Goal: Transaction & Acquisition: Book appointment/travel/reservation

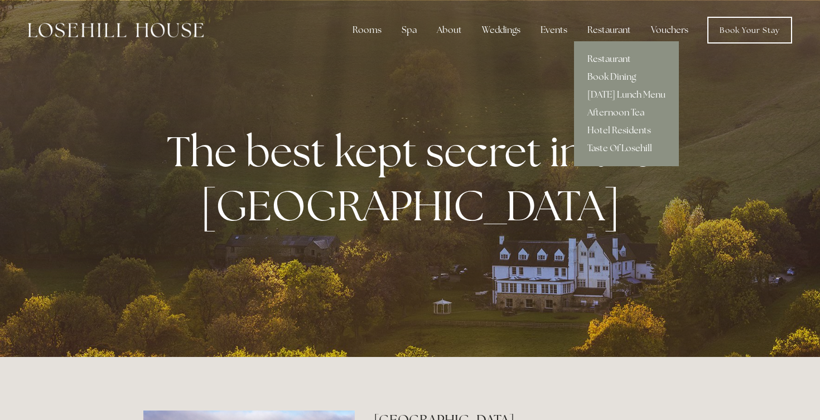
click at [619, 59] on link "Restaurant" at bounding box center [626, 59] width 105 height 18
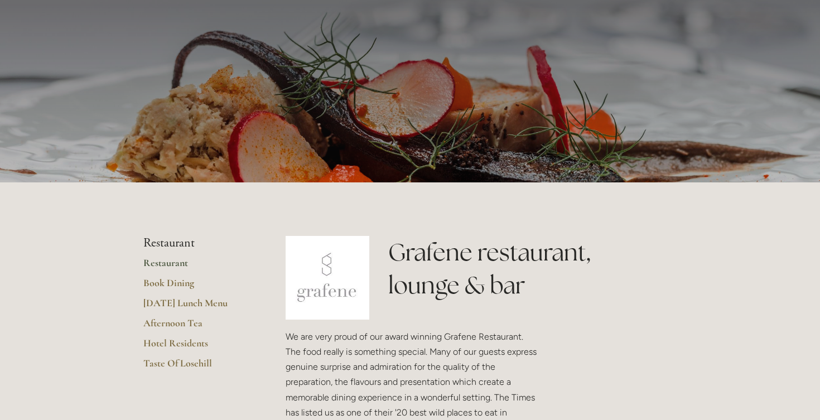
scroll to position [65, 0]
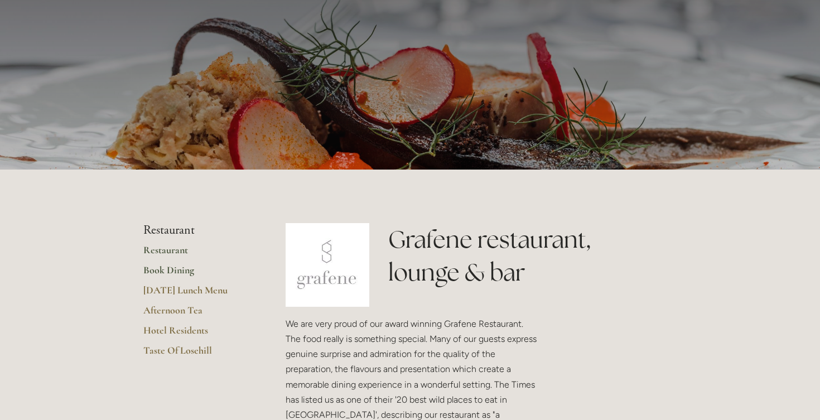
click at [176, 267] on link "Book Dining" at bounding box center [196, 274] width 107 height 20
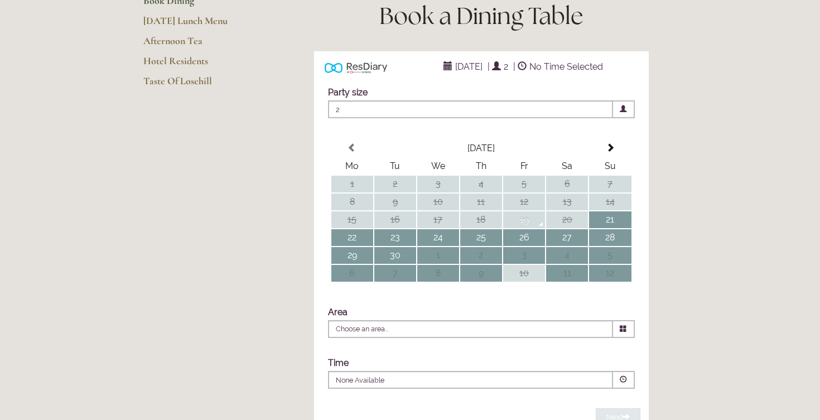
scroll to position [170, 0]
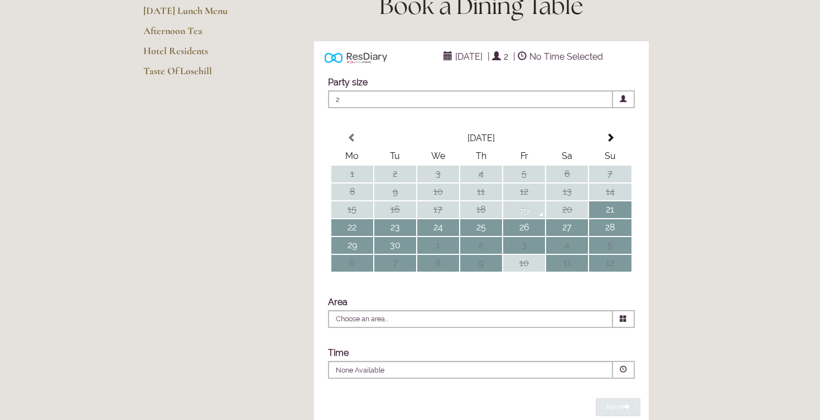
click at [506, 108] on span "2" at bounding box center [470, 99] width 285 height 18
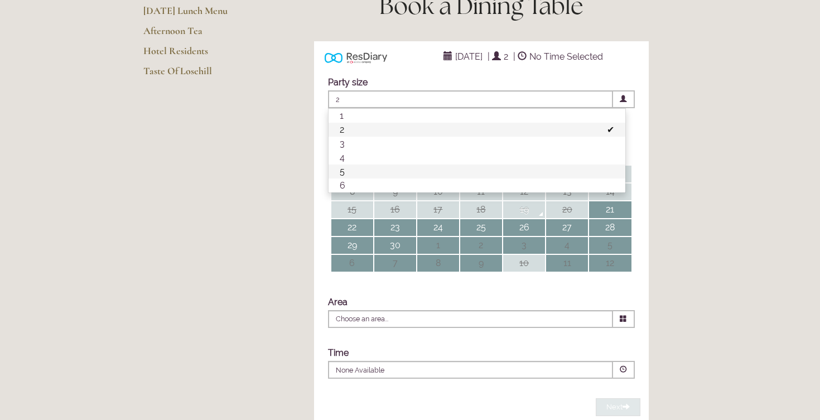
click at [443, 179] on li "5" at bounding box center [477, 172] width 297 height 14
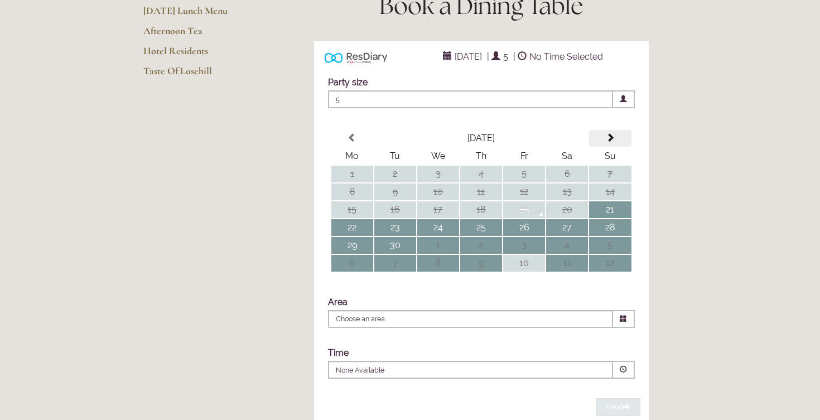
click at [610, 142] on span at bounding box center [610, 137] width 9 height 9
click at [610, 157] on div "Party size Adults 5 1 2 3 4 5 6 Children 0 0 1 2 3 4 5 6" at bounding box center [481, 232] width 335 height 333
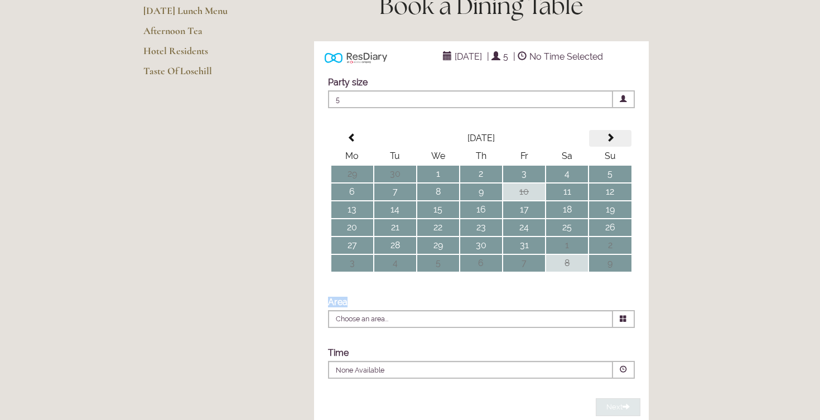
click at [610, 142] on span at bounding box center [610, 137] width 9 height 9
click at [610, 157] on div "Party size Adults 5 1 2 3 4 5 6 Children 0 0 1 2 3 4 5 6" at bounding box center [481, 232] width 335 height 333
click at [610, 142] on span at bounding box center [610, 137] width 9 height 9
